Goal: Check status

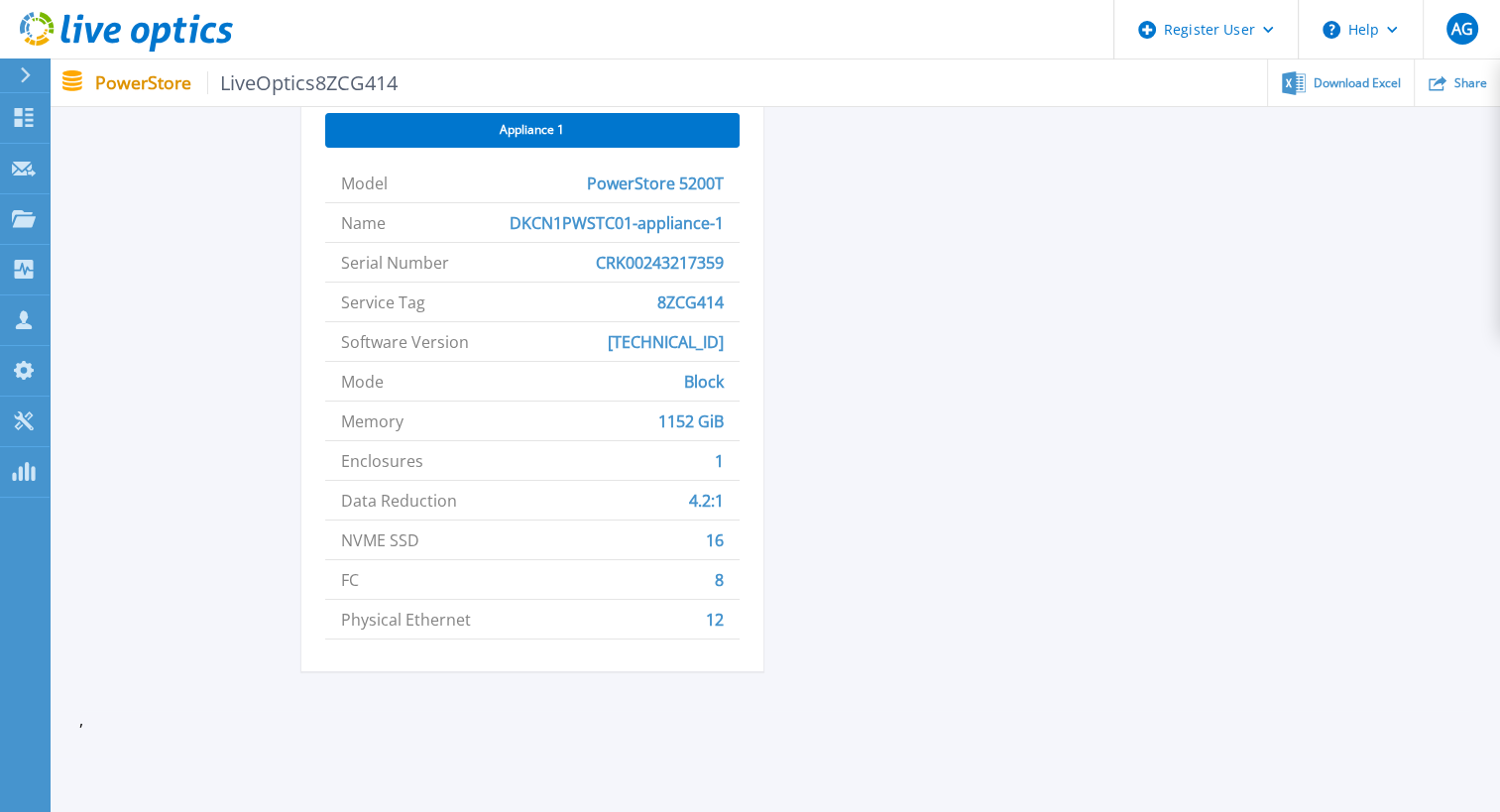
scroll to position [940, 0]
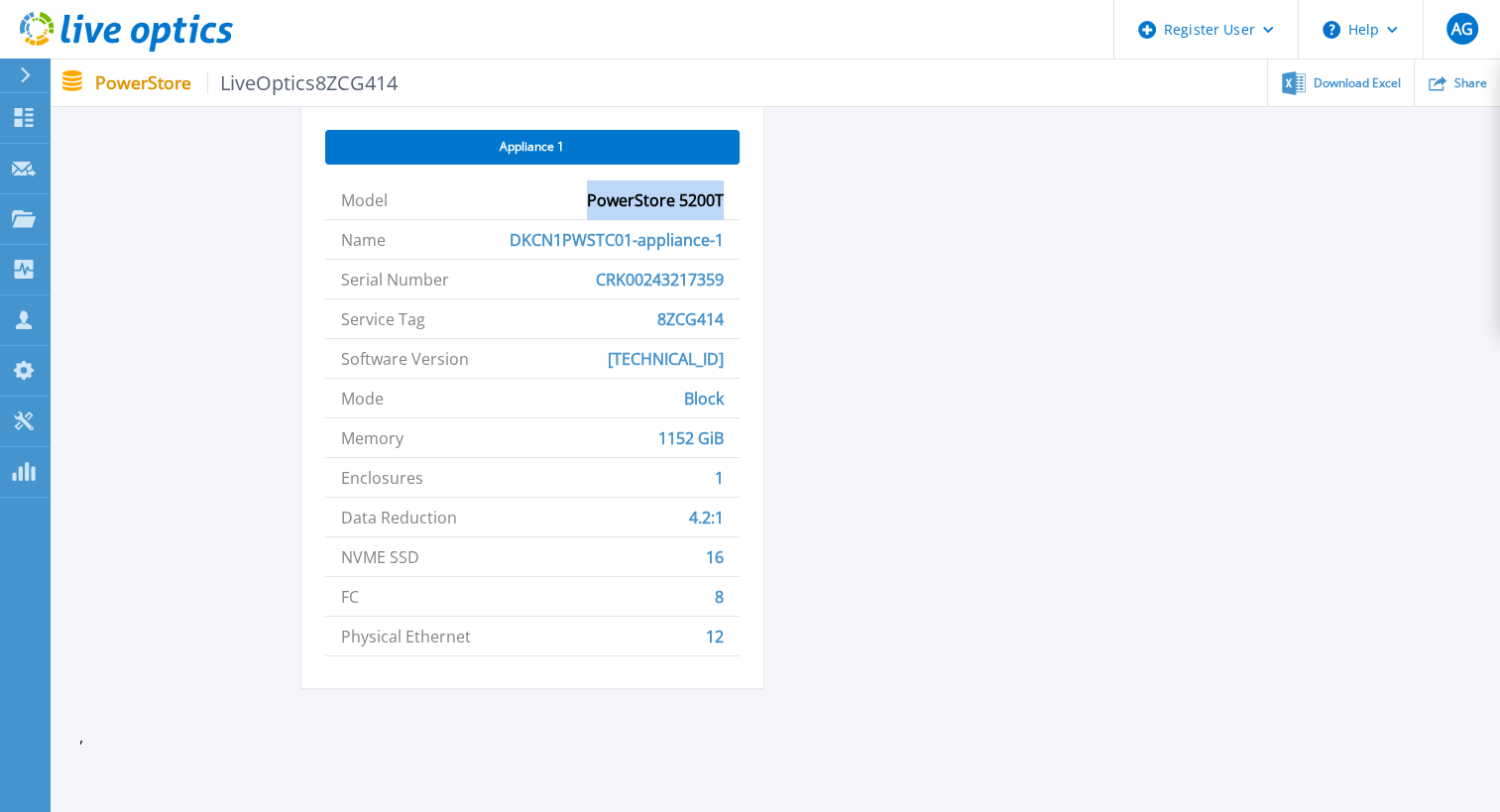
drag, startPoint x: 588, startPoint y: 197, endPoint x: 722, endPoint y: 196, distance: 134.0
click at [722, 196] on span "PowerStore 5200T" at bounding box center [655, 199] width 137 height 39
click at [799, 328] on div "LiveOptics8ZCG414 Status Complete Owner Bill Kmak Account INTERNATIONAL FLAVORS…" at bounding box center [774, 77] width 947 height 1270
